Goal: Task Accomplishment & Management: Manage account settings

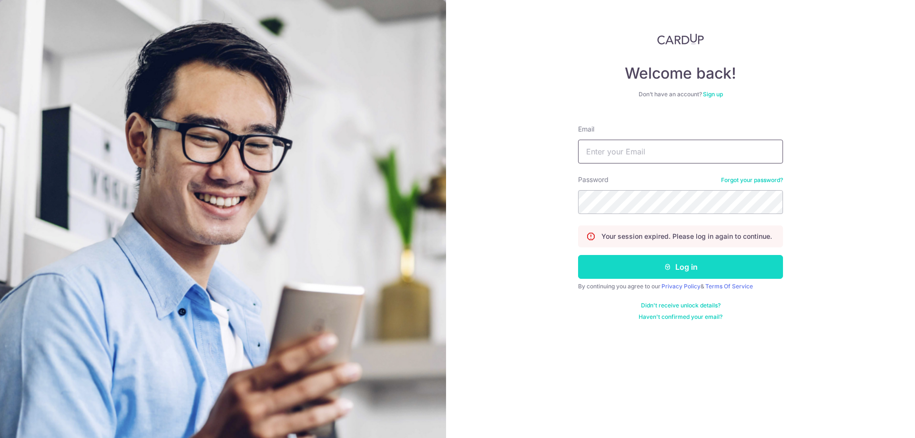
type input "[EMAIL_ADDRESS][DOMAIN_NAME]"
click at [603, 276] on button "Log in" at bounding box center [680, 267] width 205 height 24
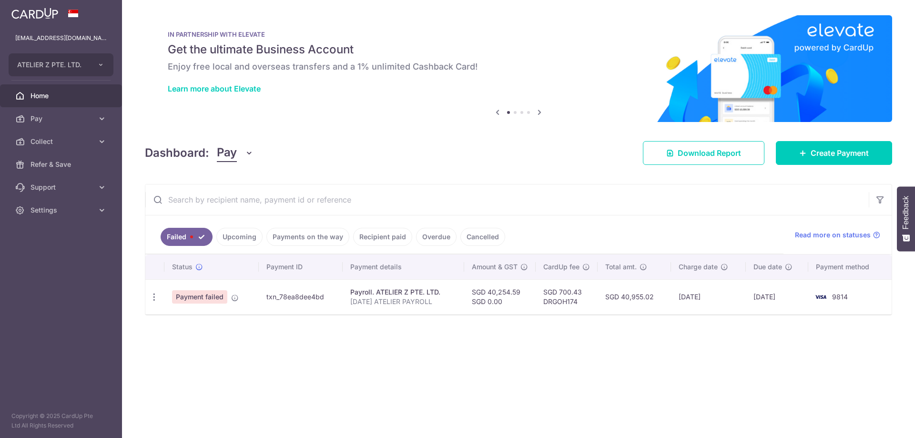
click at [305, 236] on link "Payments on the way" at bounding box center [307, 237] width 83 height 18
